Goal: Manage account settings

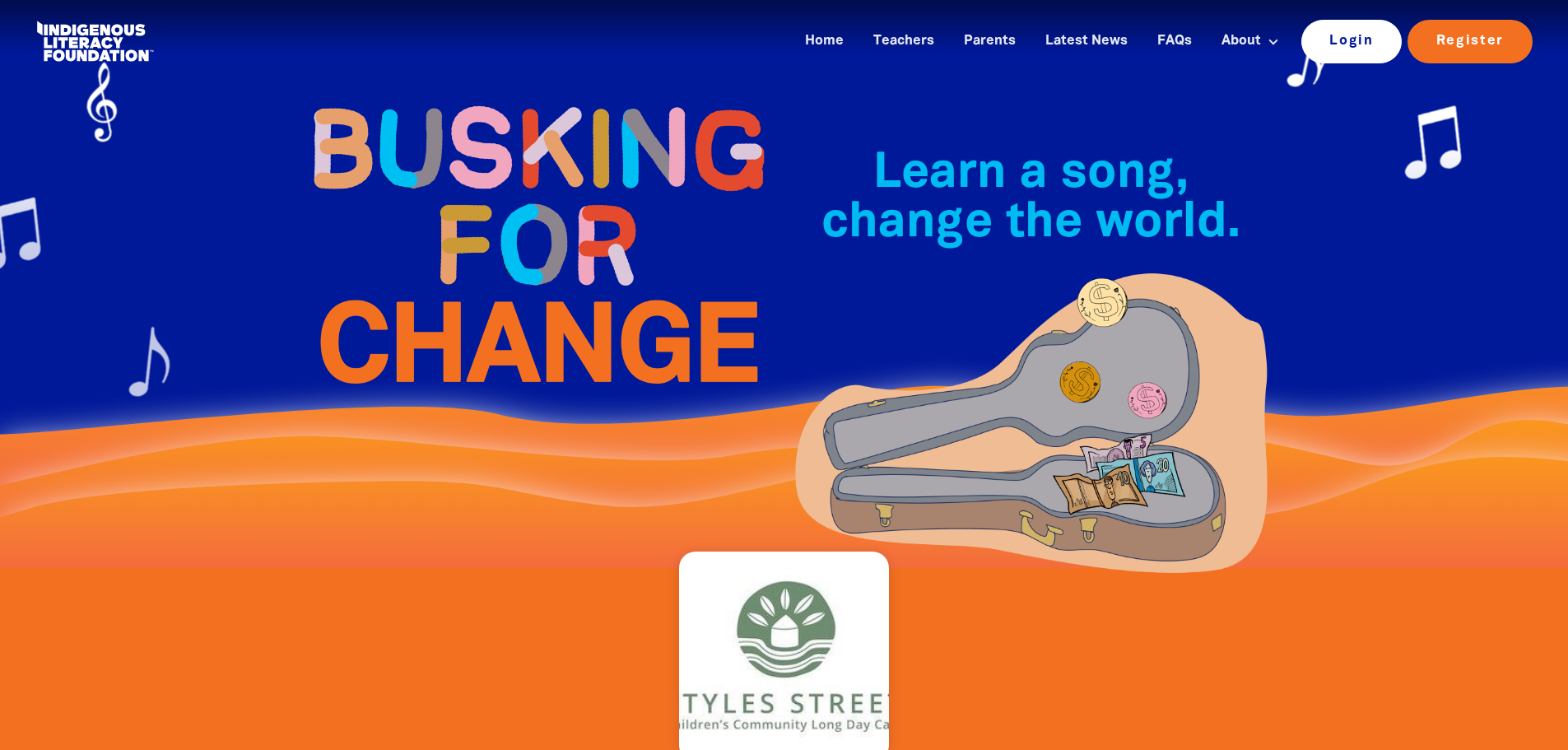
click at [1056, 42] on link "Login" at bounding box center [1352, 41] width 101 height 43
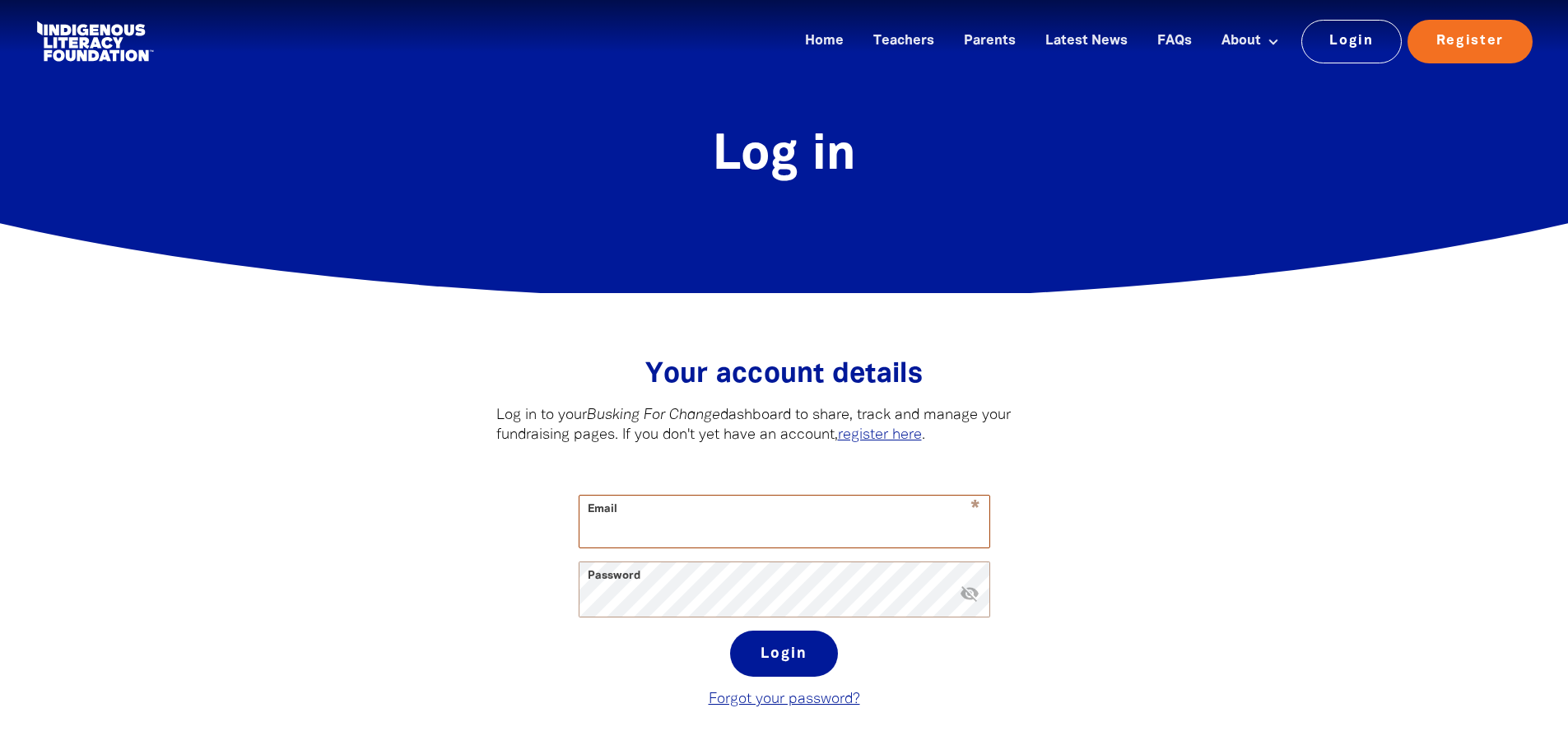
type input "cherie@stylesstreetchildcare.org.au"
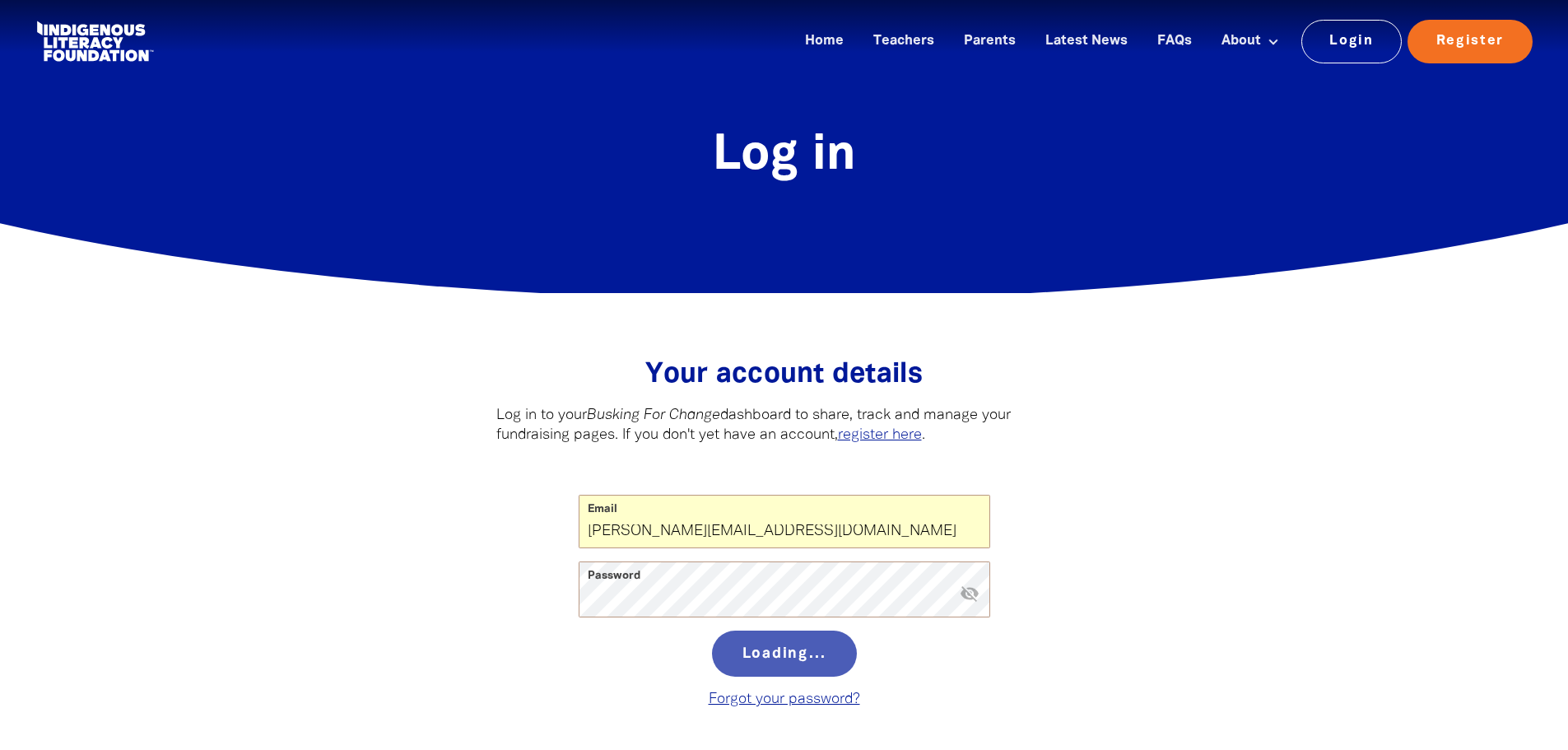
click at [774, 666] on div "Loading..." at bounding box center [785, 661] width 412 height 60
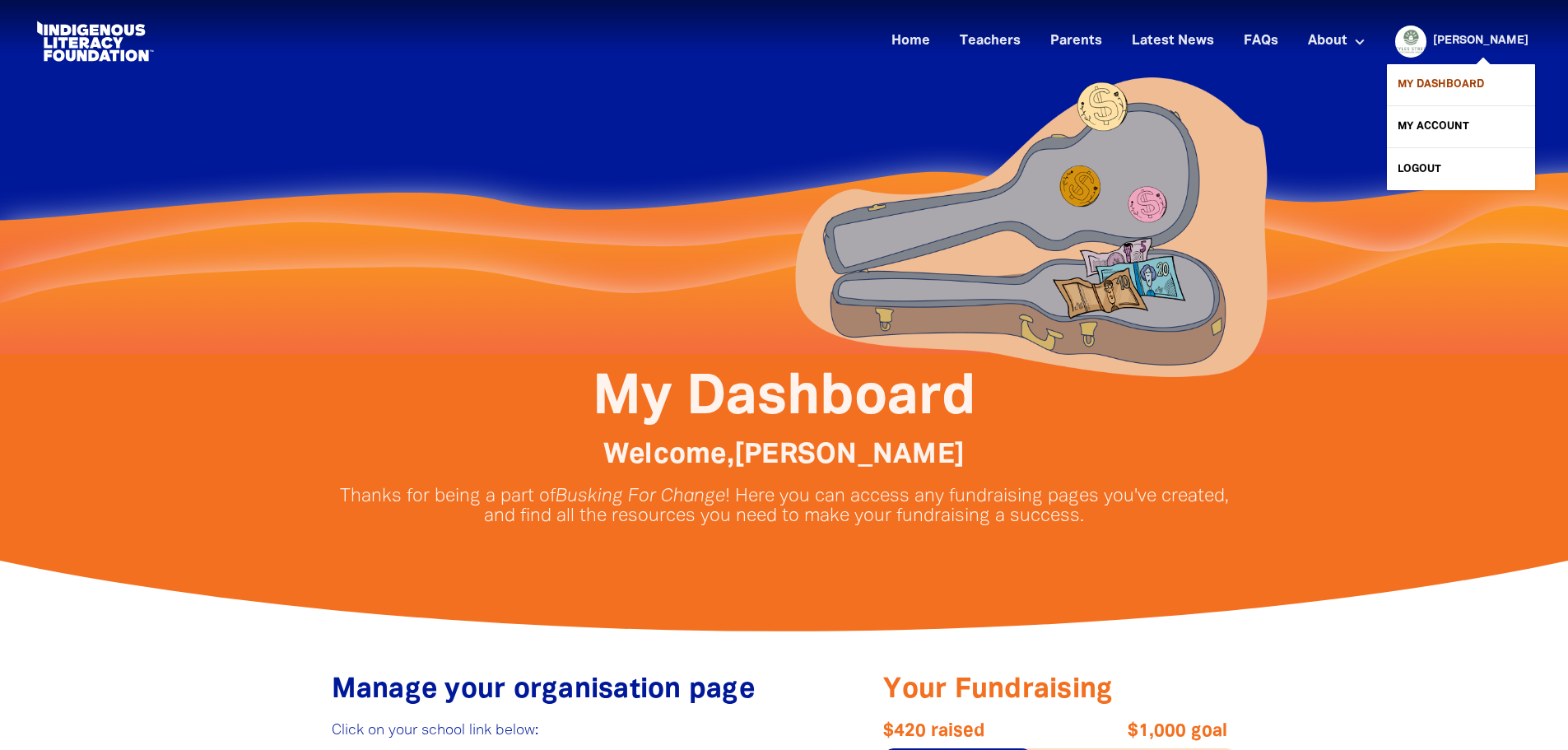
click at [1056, 78] on link "My Dashboard" at bounding box center [1461, 85] width 148 height 41
click at [1056, 83] on link "My Dashboard" at bounding box center [1461, 85] width 148 height 41
click at [1056, 123] on link "My Account" at bounding box center [1461, 127] width 148 height 41
select select "teacher"
select select "AU"
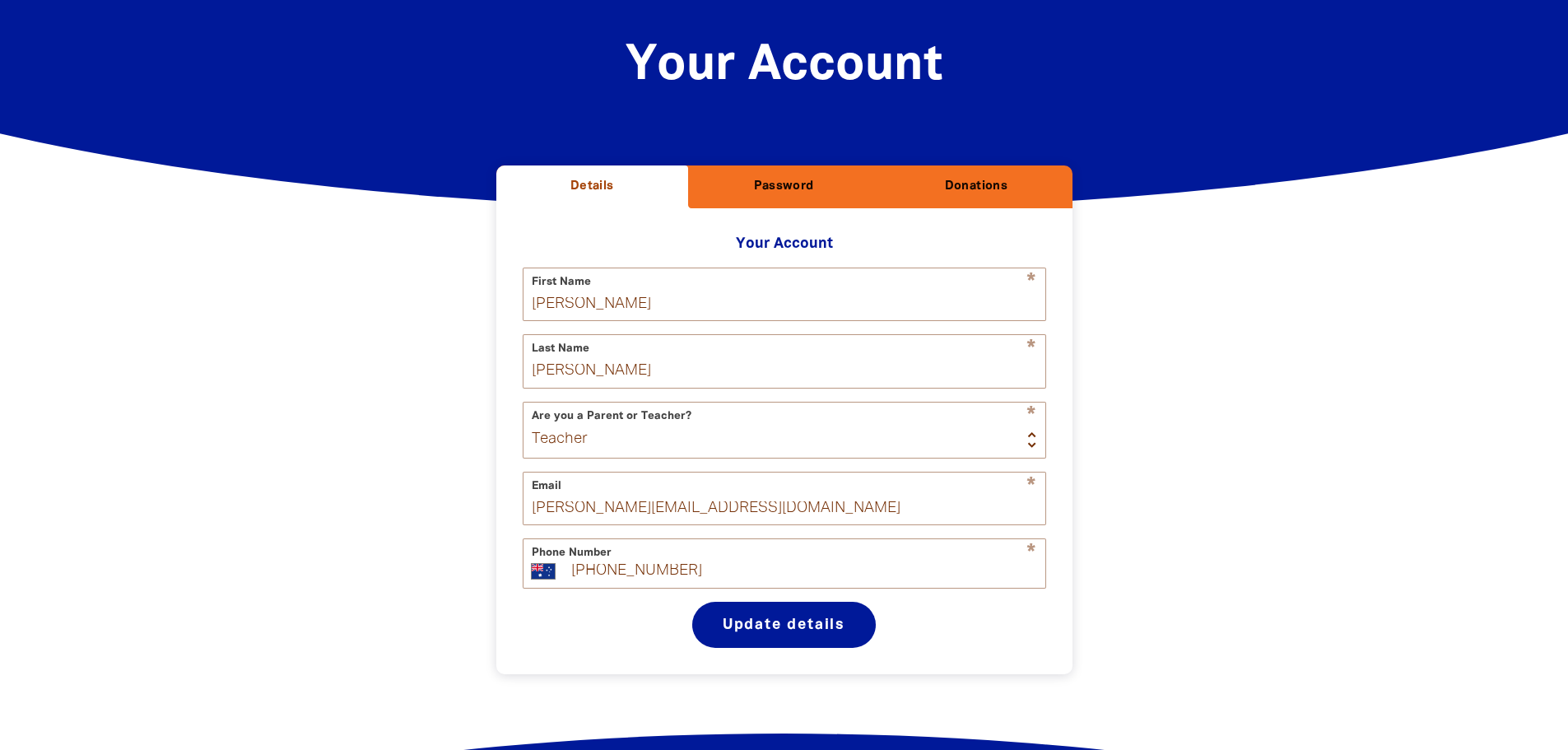
scroll to position [51, 0]
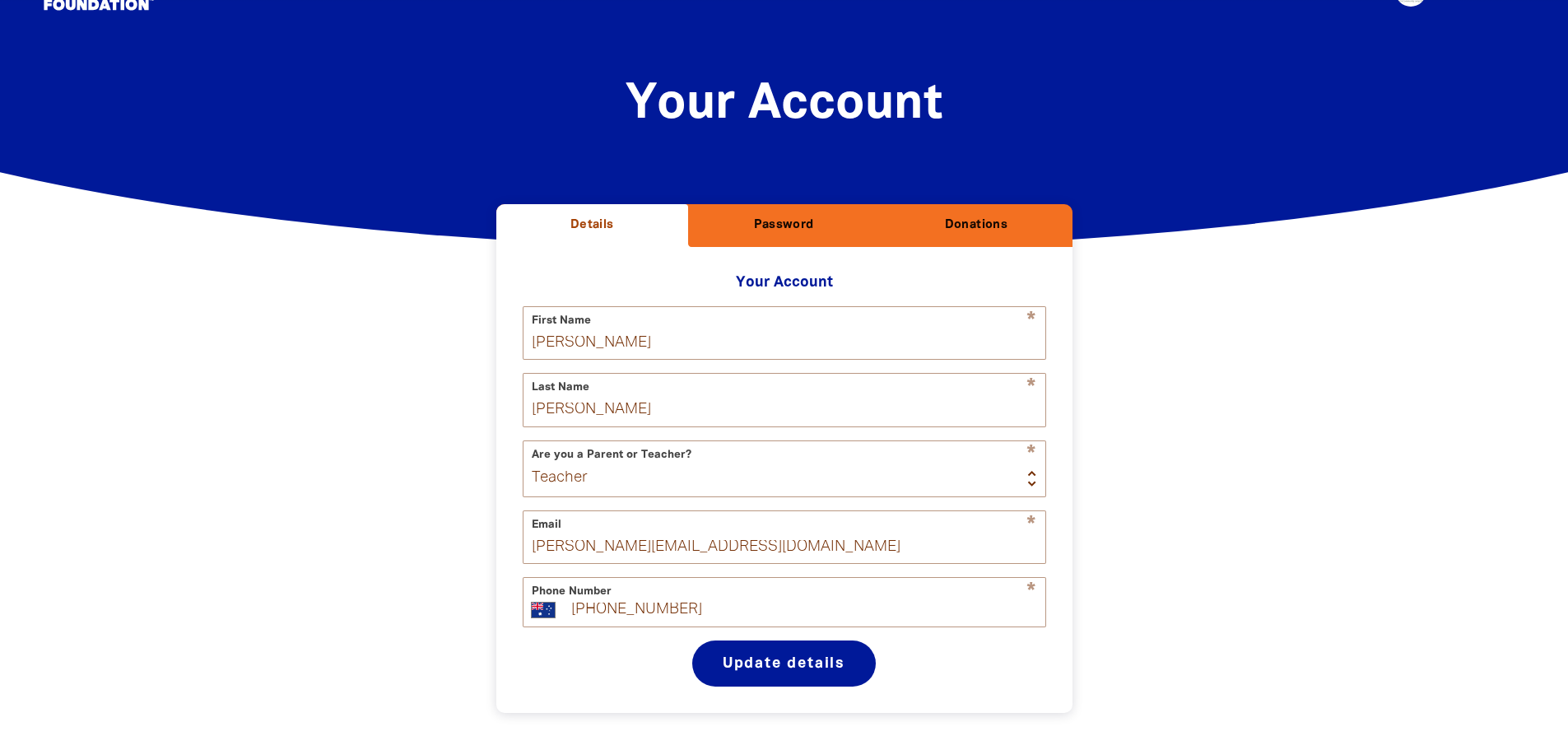
click at [1006, 219] on h2 "Donations" at bounding box center [975, 225] width 166 height 16
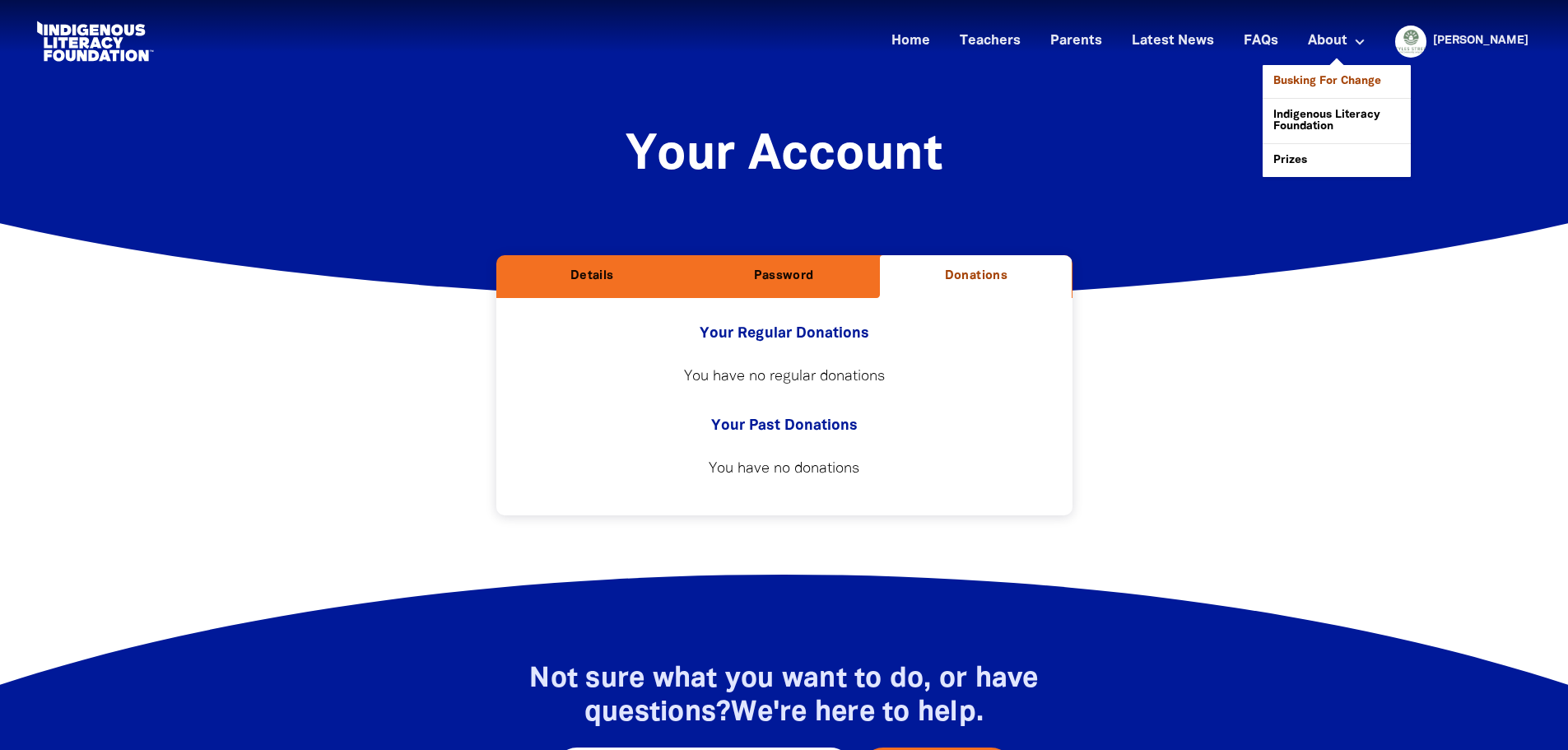
click at [1056, 78] on link "Busking For Change" at bounding box center [1337, 81] width 148 height 33
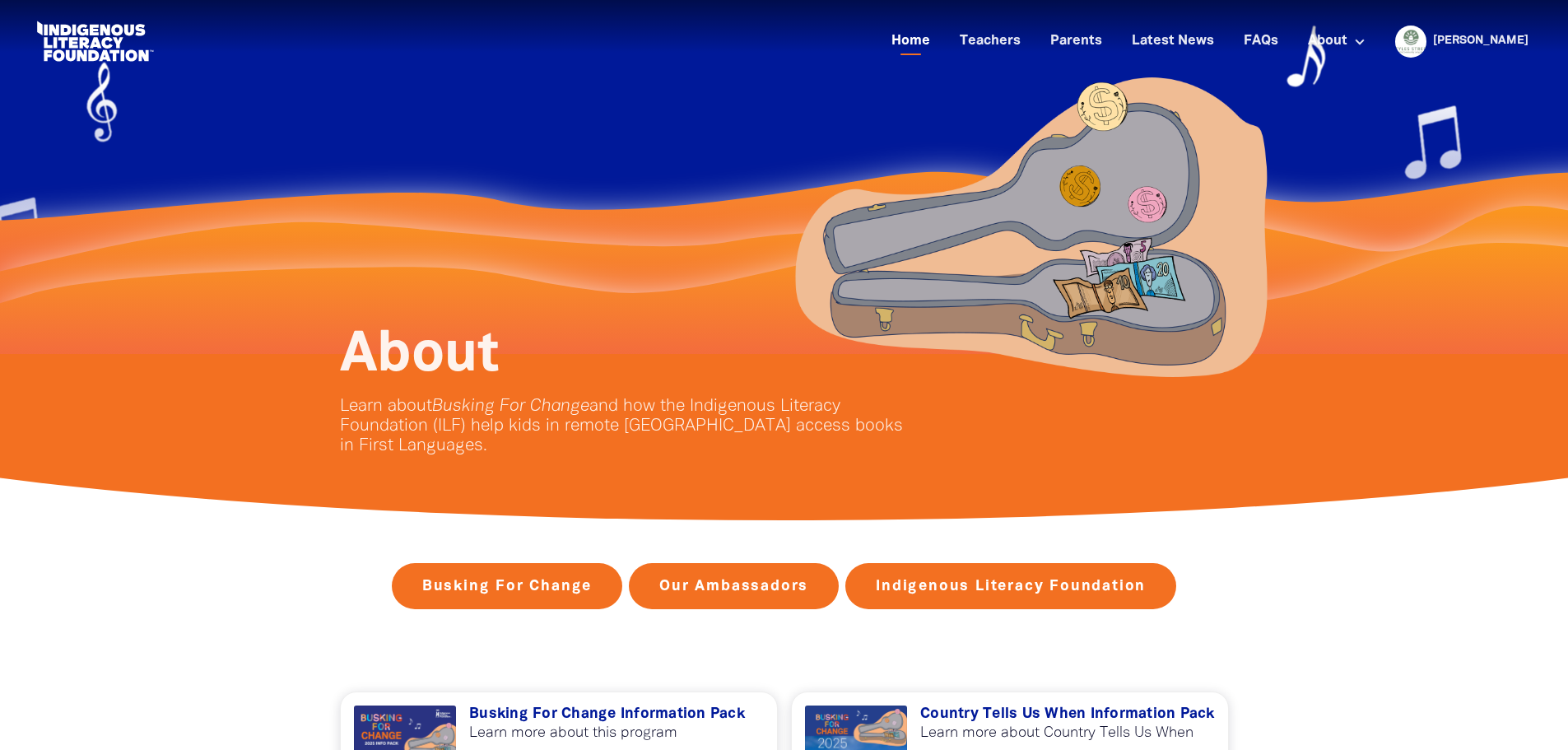
click at [940, 39] on link "Home" at bounding box center [911, 42] width 59 height 27
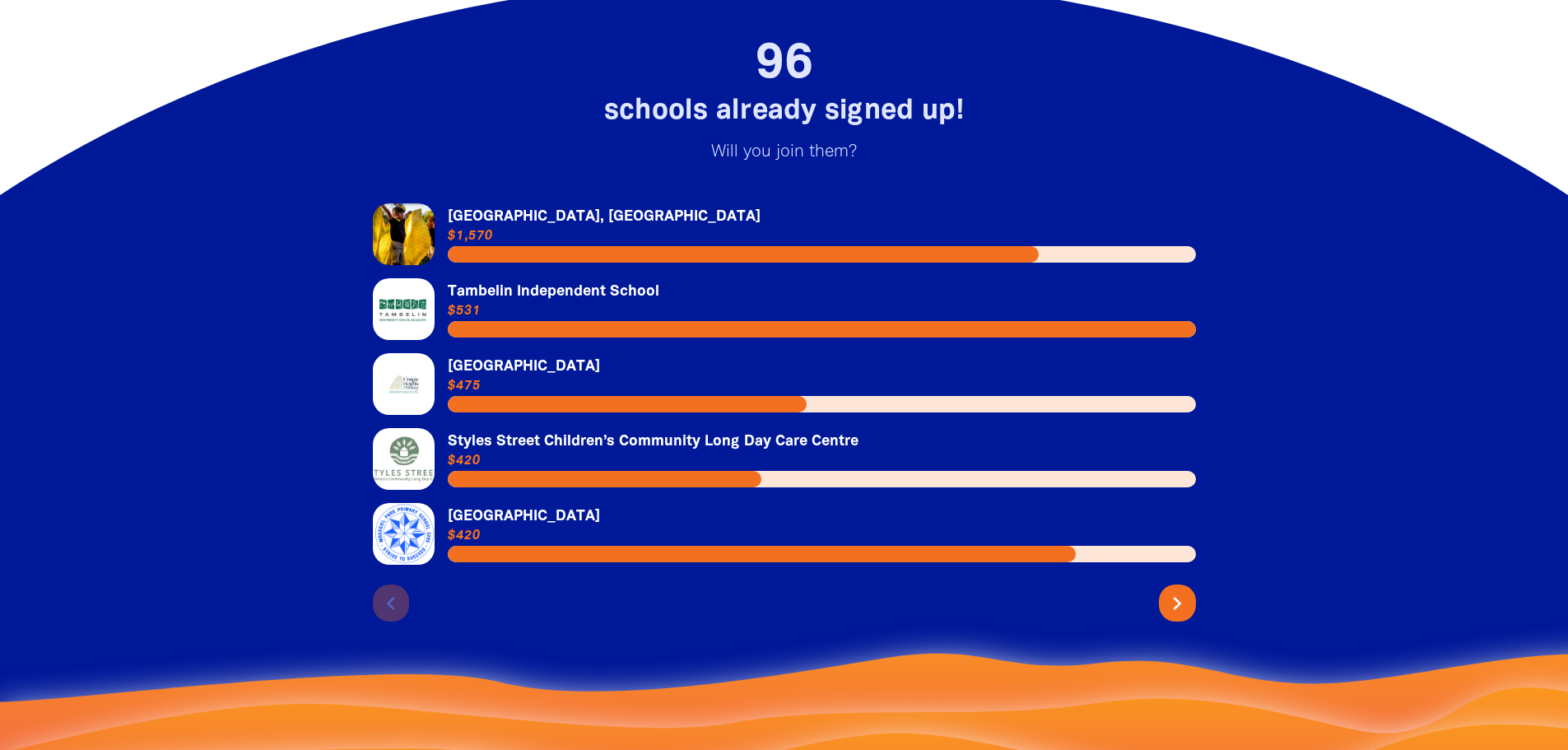
scroll to position [3540, 0]
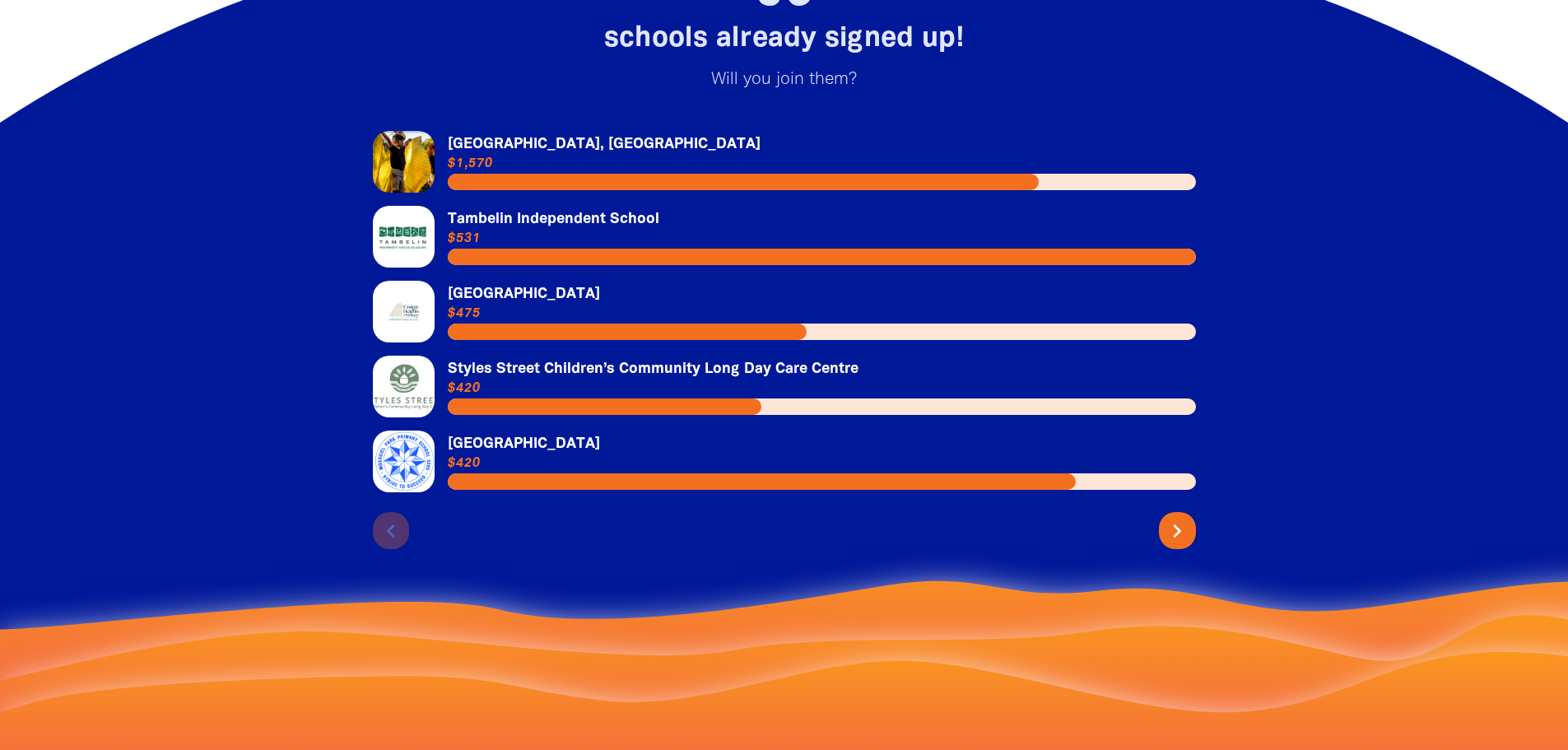
click at [419, 292] on link "Link to [GEOGRAPHIC_DATA]" at bounding box center [785, 311] width 823 height 62
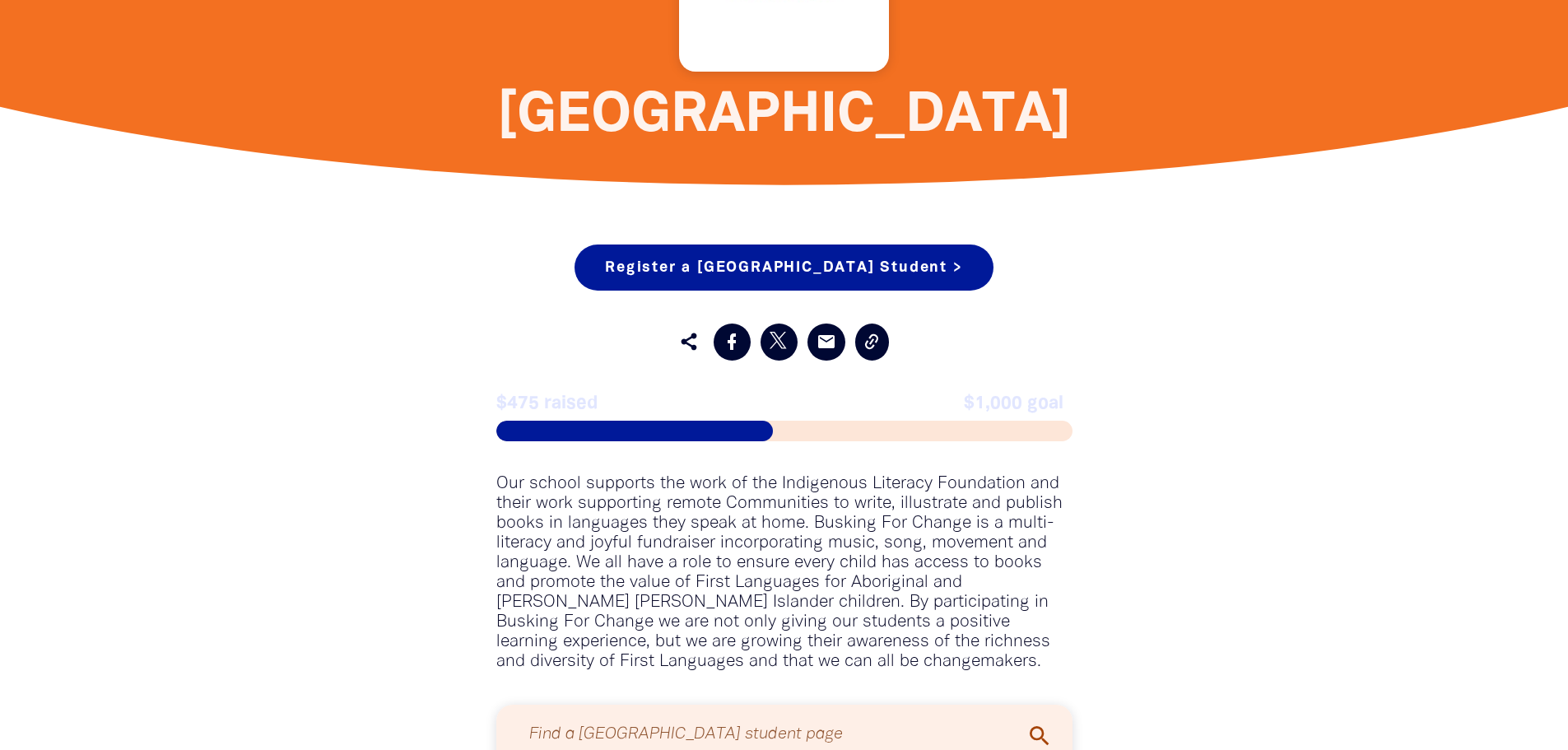
scroll to position [741, 0]
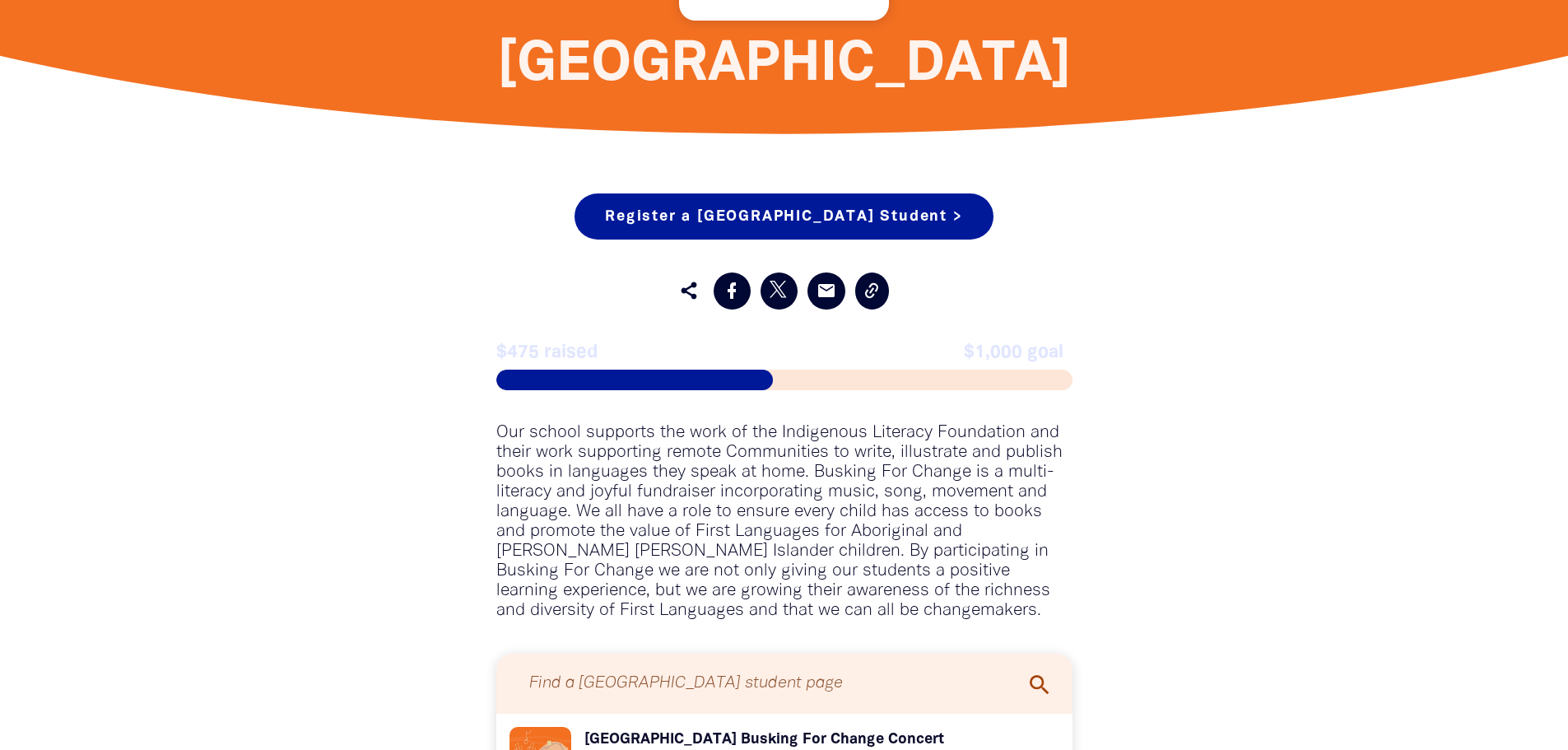
scroll to position [3540, 0]
